Goal: Check status: Check status

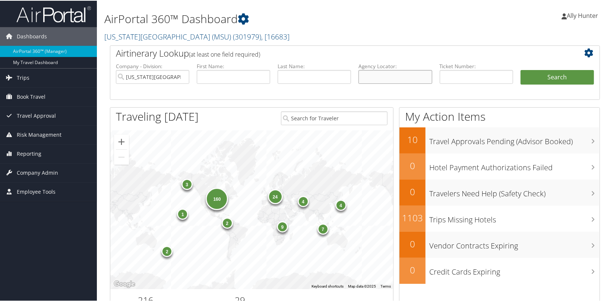
click at [406, 74] on input "text" at bounding box center [394, 76] width 73 height 14
paste input "DHP2M3"
type input "DHP2M3"
click at [546, 77] on button "Search" at bounding box center [556, 76] width 73 height 15
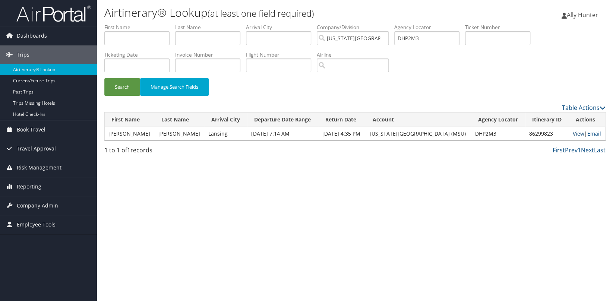
click at [577, 133] on link "View" at bounding box center [578, 133] width 12 height 7
click at [580, 13] on span "Ally Hunter" at bounding box center [581, 15] width 31 height 8
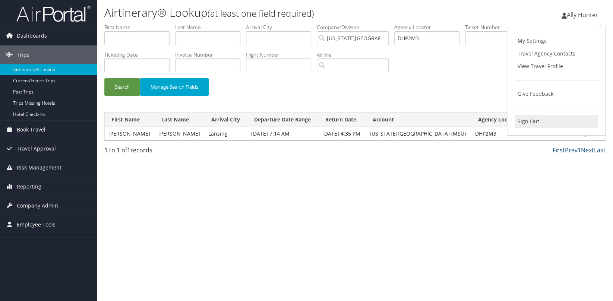
click at [531, 120] on link "Sign Out" at bounding box center [555, 121] width 83 height 13
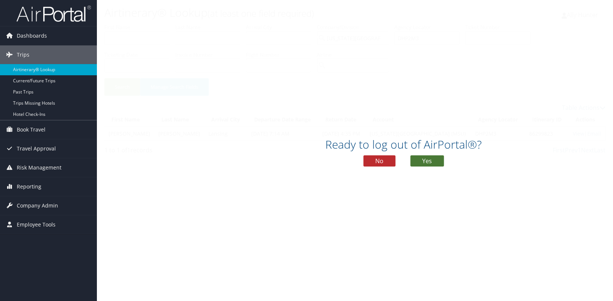
click at [432, 161] on button "Yes" at bounding box center [427, 160] width 34 height 11
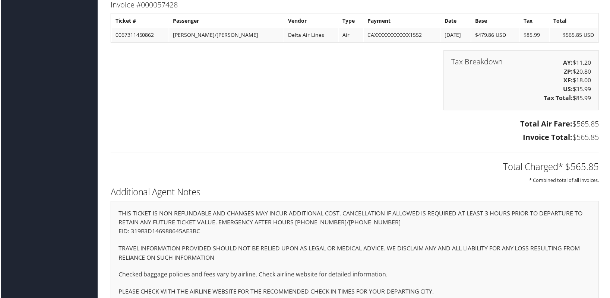
scroll to position [1188, 0]
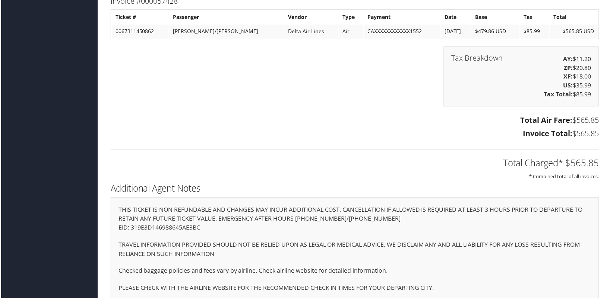
click at [167, 224] on p "EID: 319B3D146988645AE3BC" at bounding box center [355, 229] width 474 height 10
copy p "319B3D146988645AE3BC"
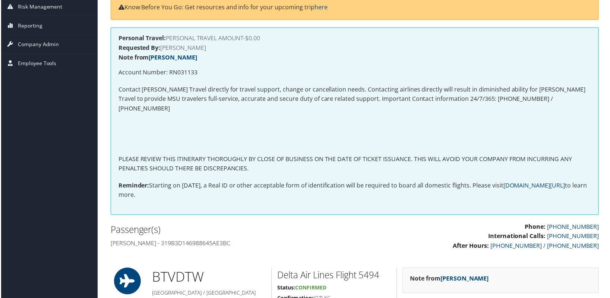
scroll to position [71, 0]
